Goal: Check status: Check status

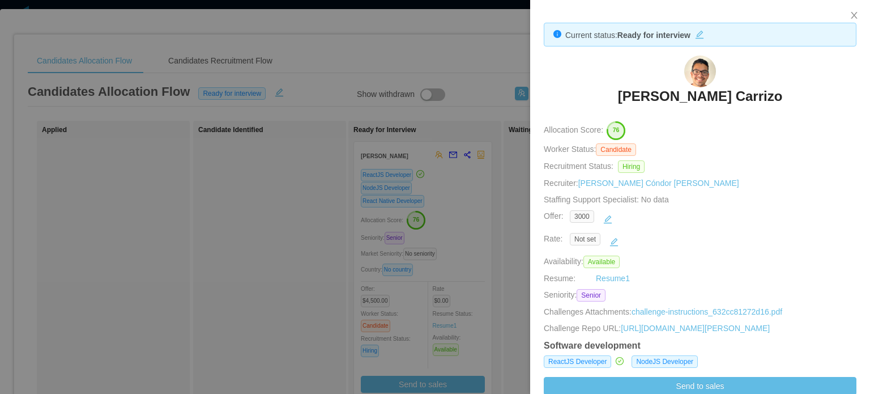
scroll to position [351, 0]
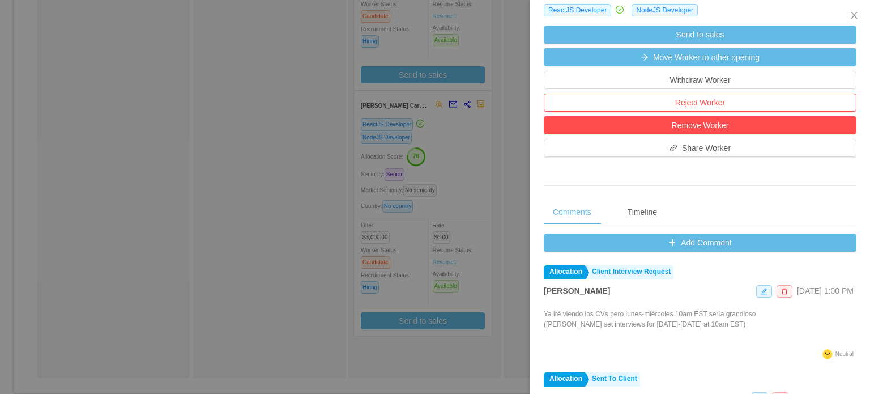
click at [521, 177] on div at bounding box center [435, 197] width 870 height 394
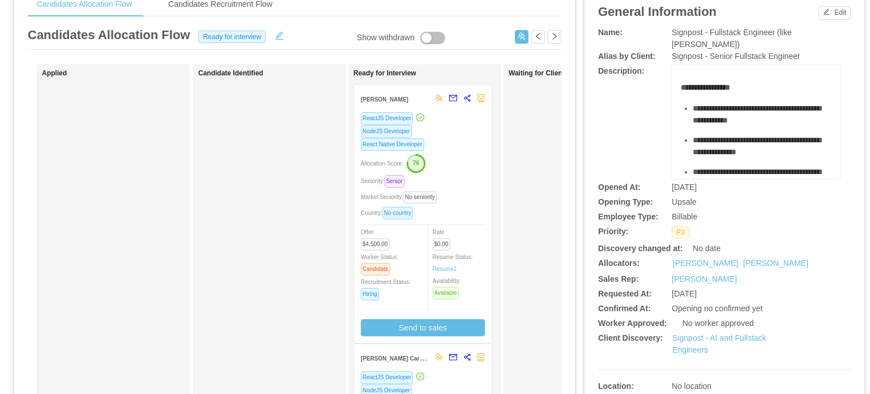
scroll to position [0, 0]
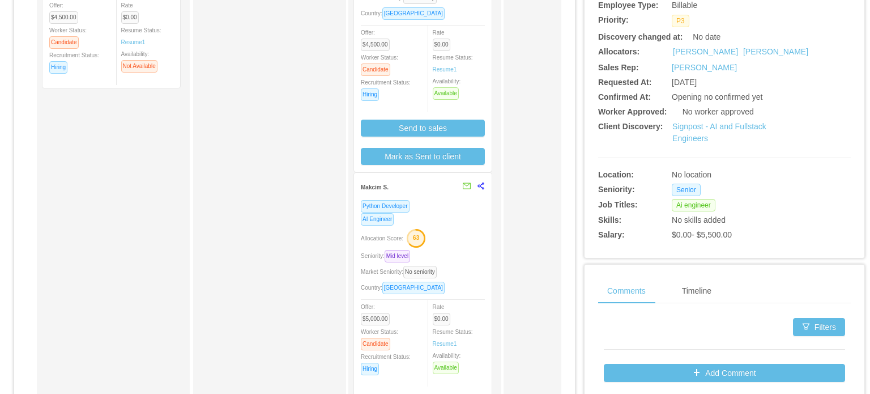
scroll to position [257, 0]
